Goal: Find specific page/section: Find specific page/section

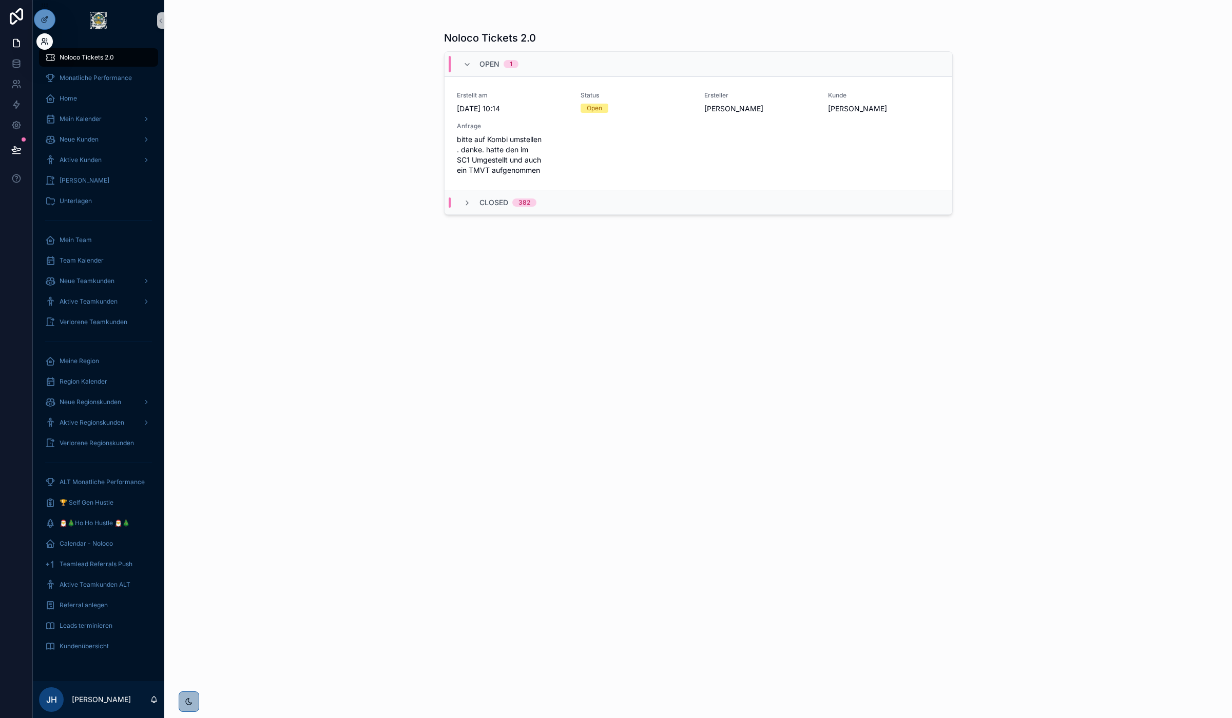
click at [44, 44] on icon at bounding box center [45, 41] width 8 height 8
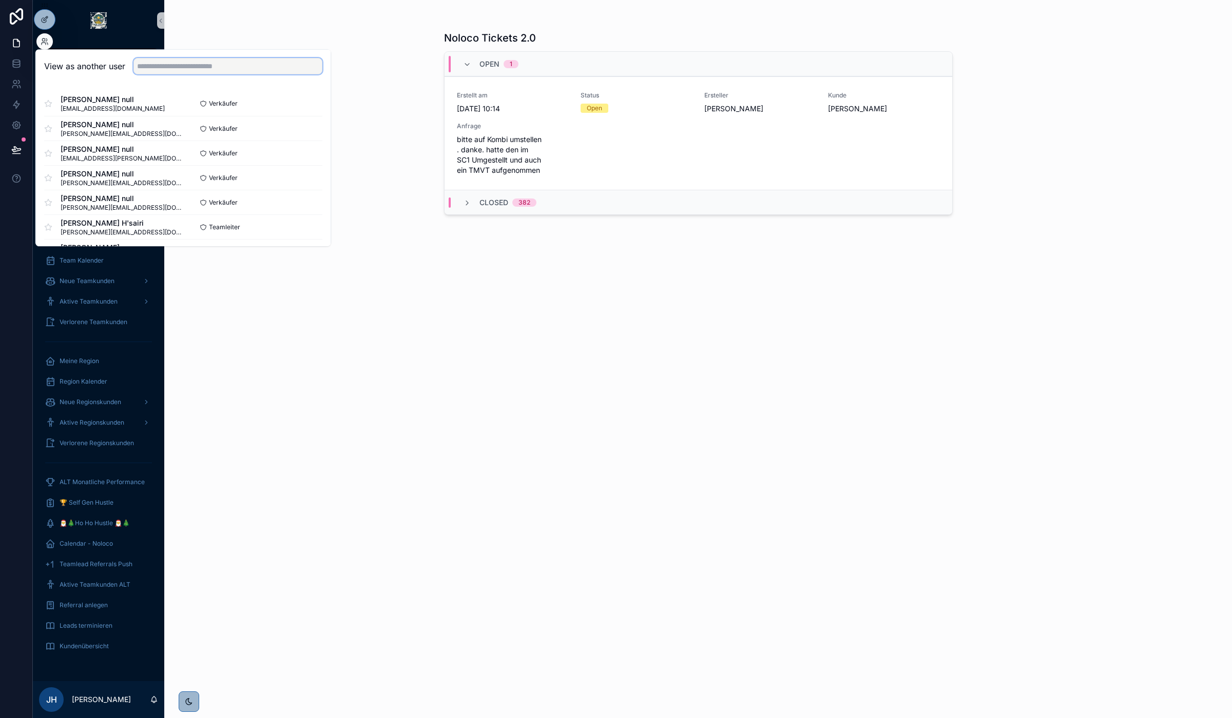
click at [266, 63] on input "text" at bounding box center [227, 66] width 189 height 16
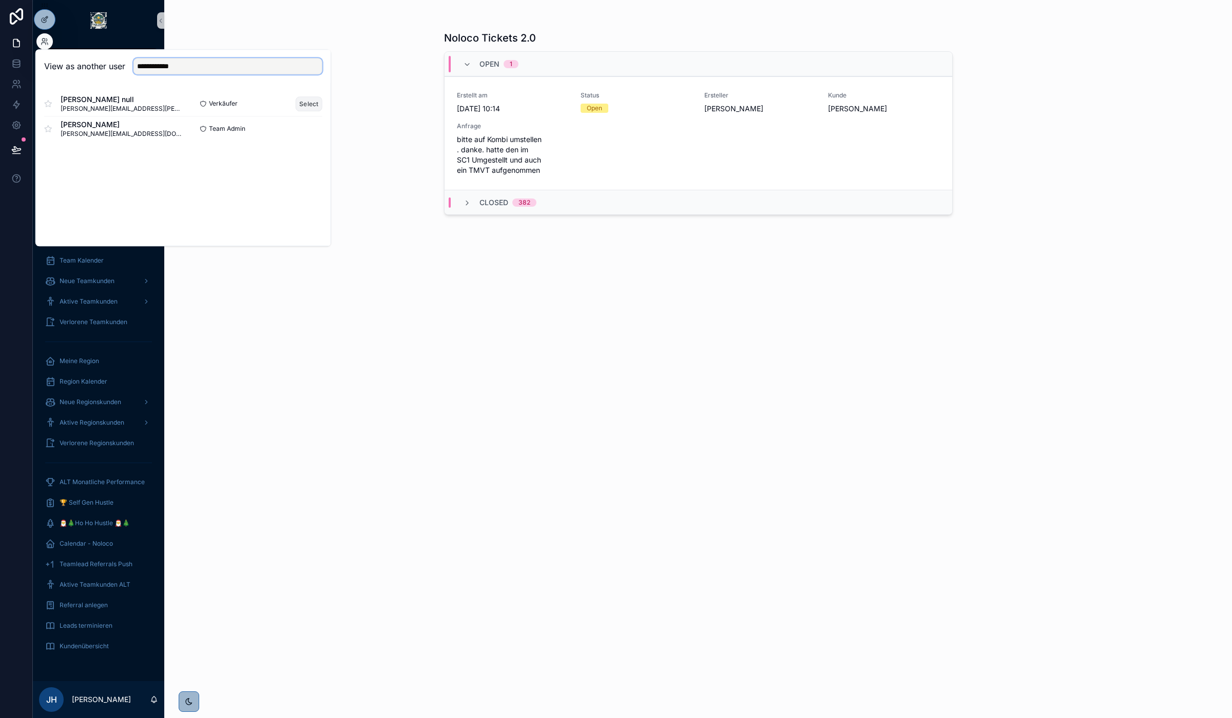
type input "**********"
click at [308, 102] on button "Select" at bounding box center [309, 103] width 27 height 15
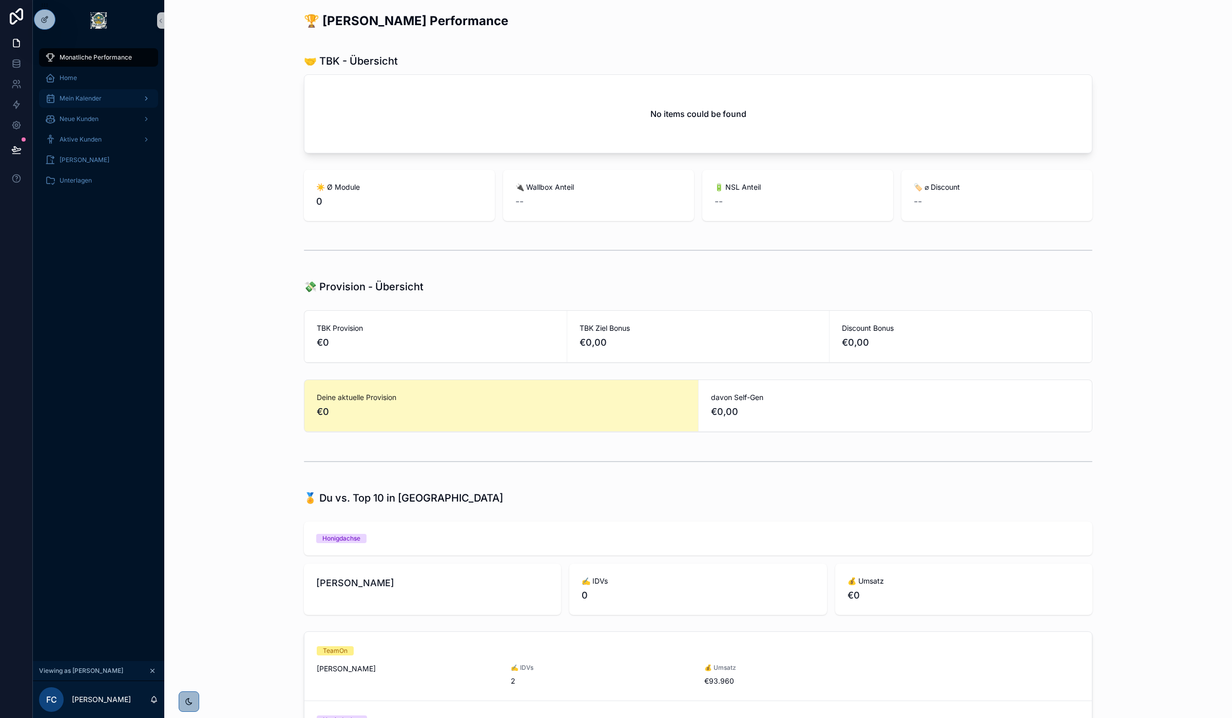
click at [80, 98] on span "Mein Kalender" at bounding box center [81, 98] width 42 height 8
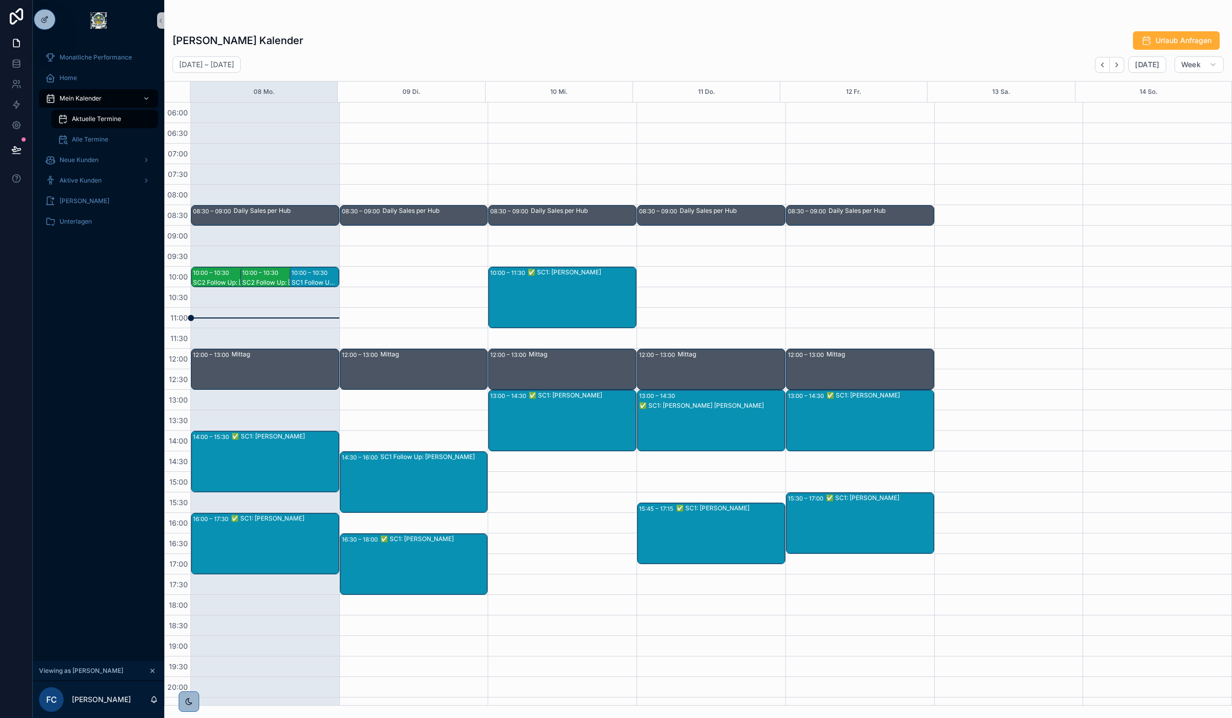
scroll to position [54, 0]
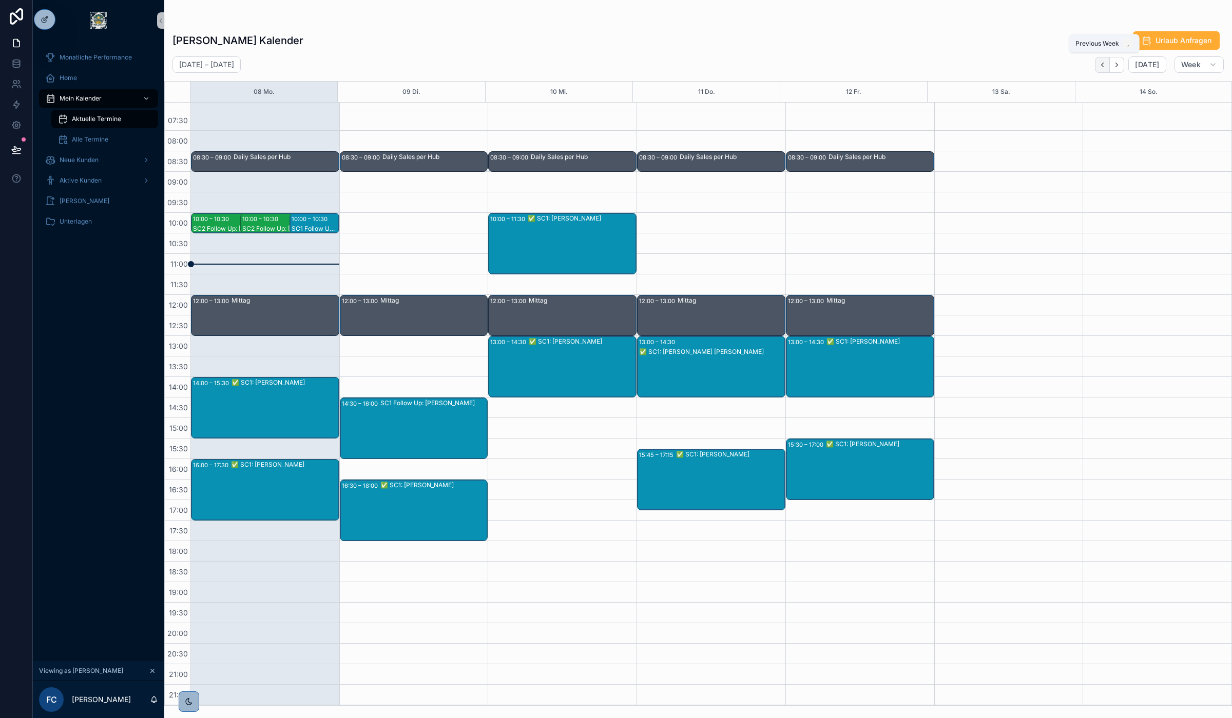
click at [1106, 67] on icon "Back" at bounding box center [1102, 65] width 8 height 8
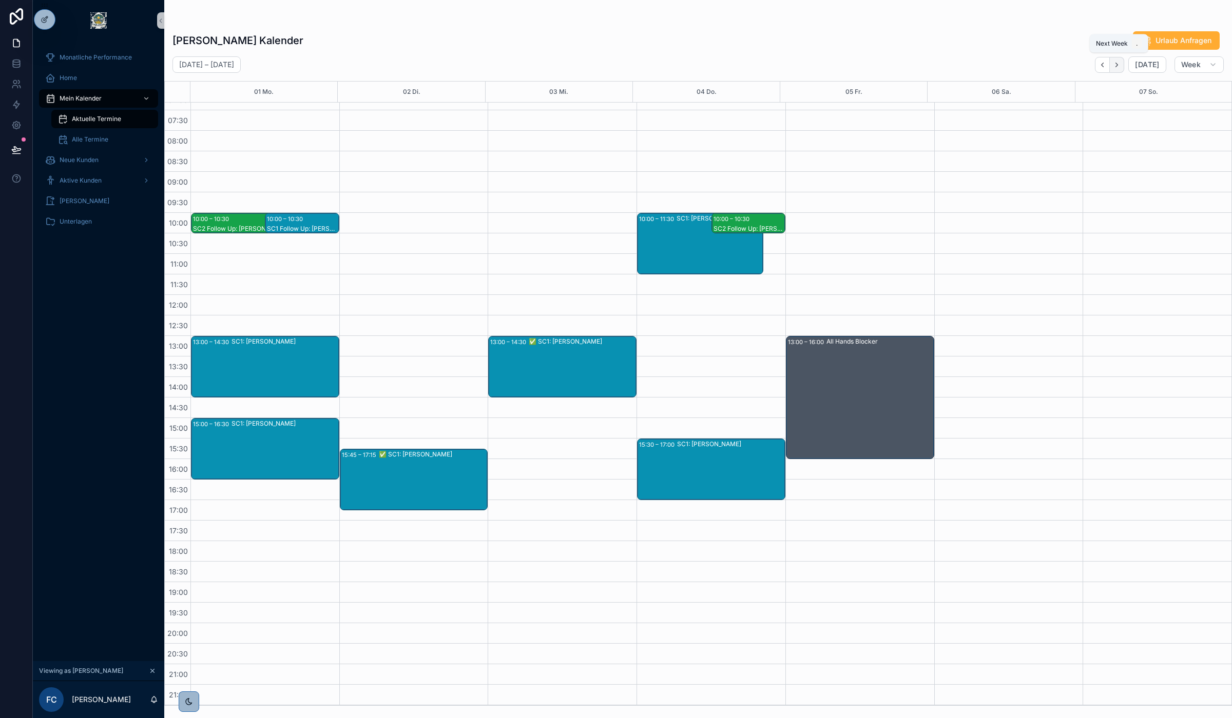
click at [1120, 65] on icon "Next" at bounding box center [1117, 65] width 8 height 8
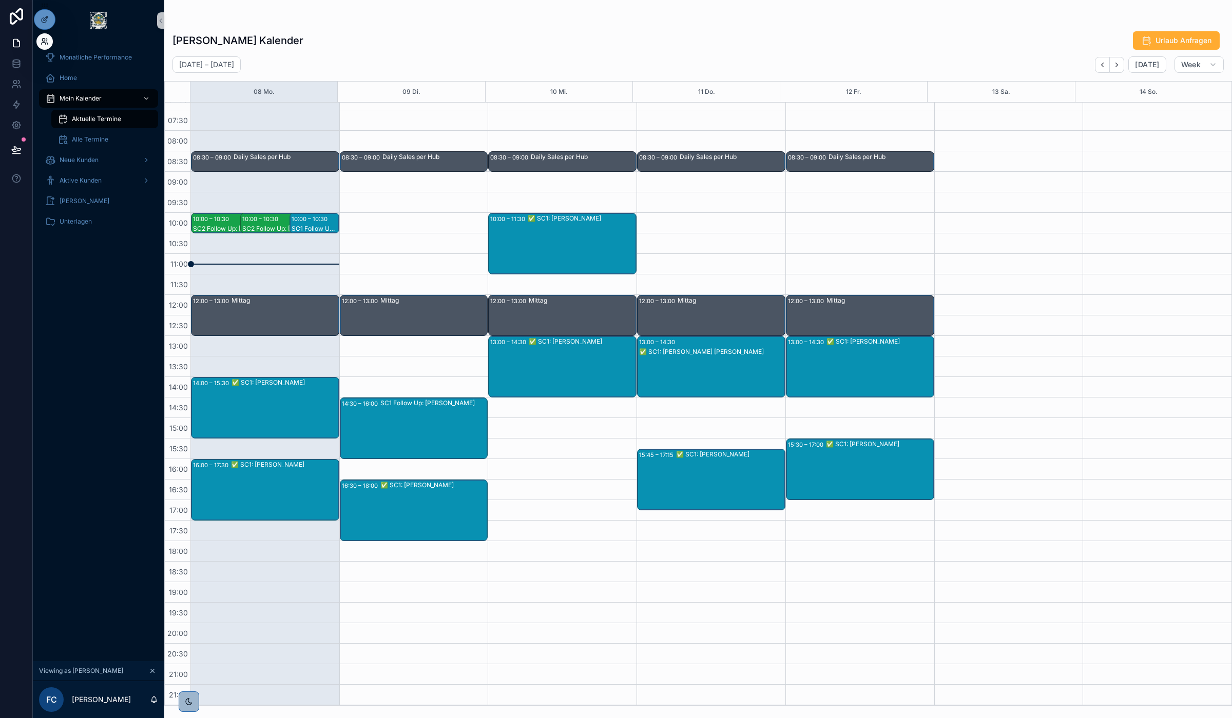
click at [45, 42] on icon at bounding box center [45, 41] width 8 height 8
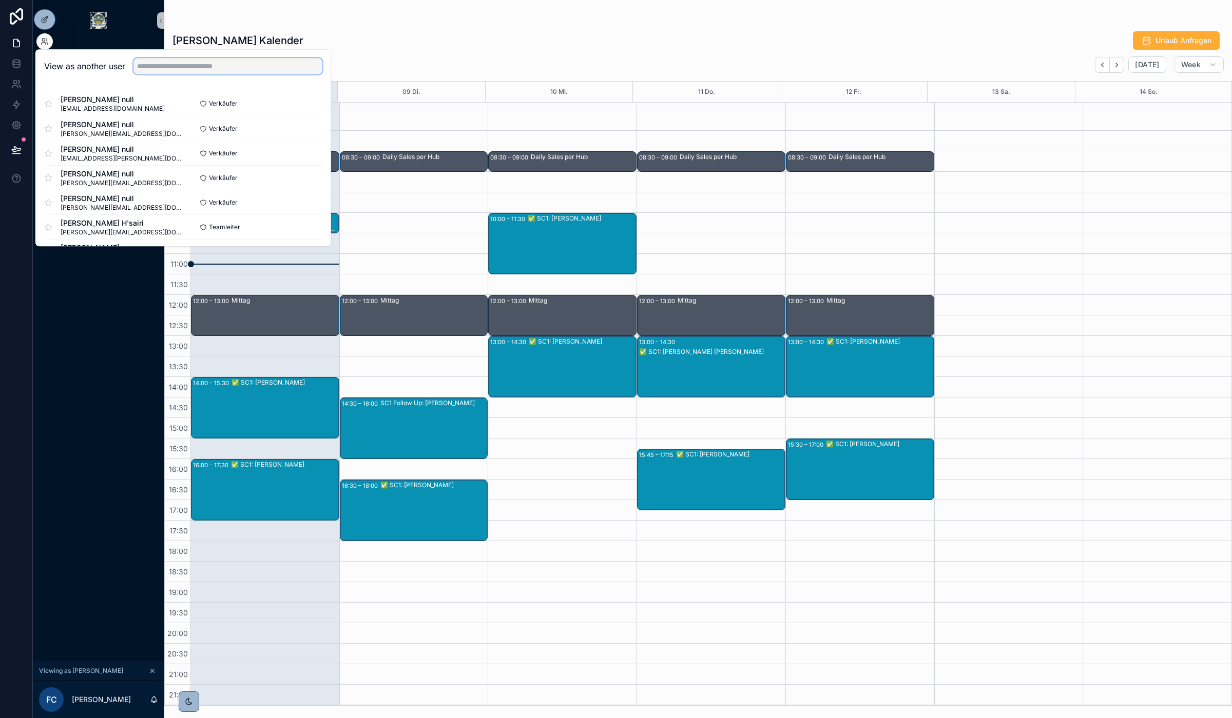
click at [173, 70] on input "text" at bounding box center [227, 66] width 189 height 16
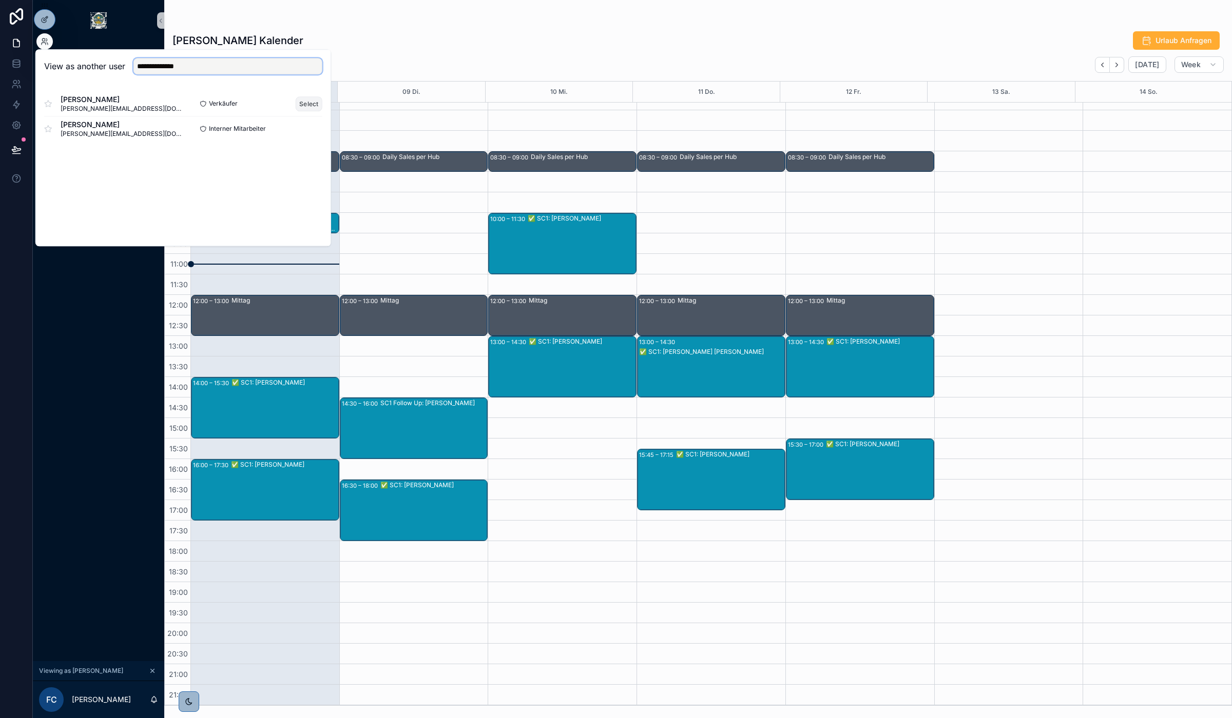
type input "**********"
click at [308, 102] on button "Select" at bounding box center [309, 103] width 27 height 15
